Goal: Task Accomplishment & Management: Use online tool/utility

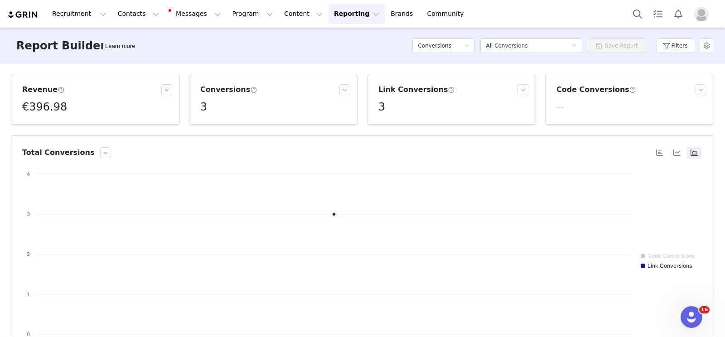
scroll to position [195, 0]
click at [94, 66] on div "Revenue €396.98 Conversions 3 Link Conversions 3 Code Conversions -- Total Conv…" at bounding box center [362, 200] width 725 height 272
